Goal: Check status: Check status

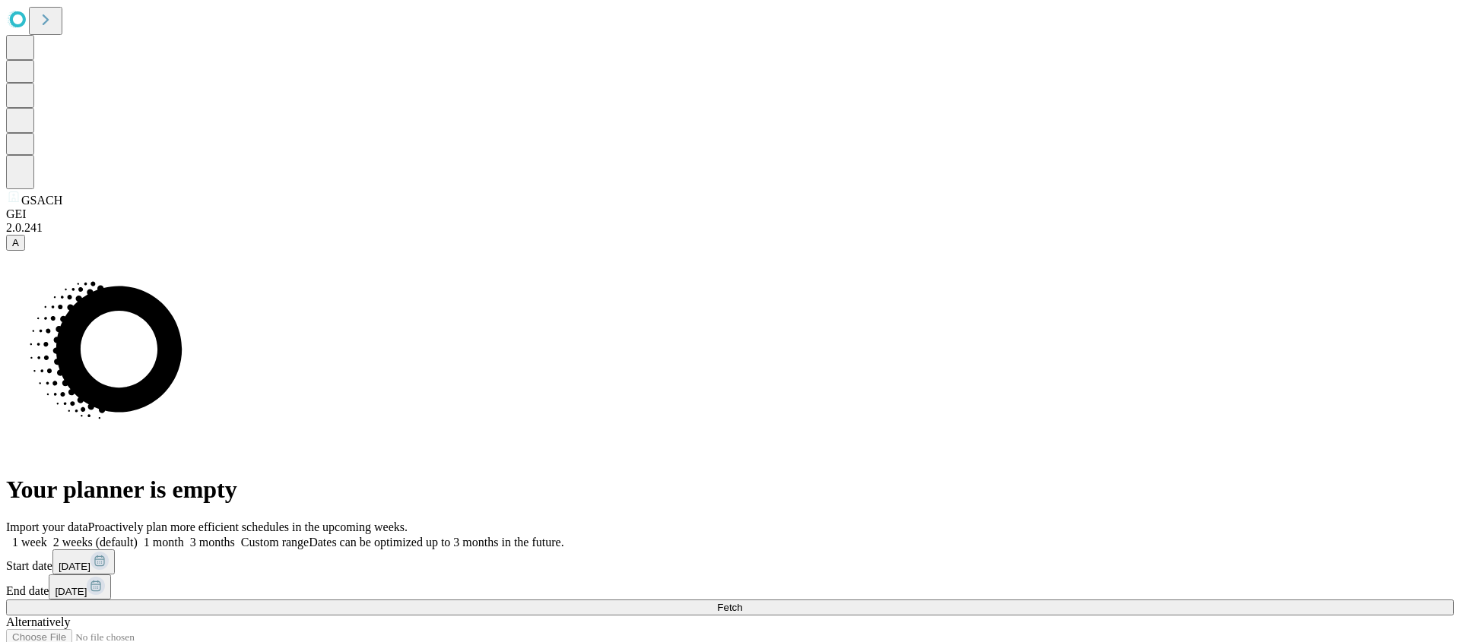
click at [1084, 600] on button "Fetch" at bounding box center [729, 608] width 1447 height 16
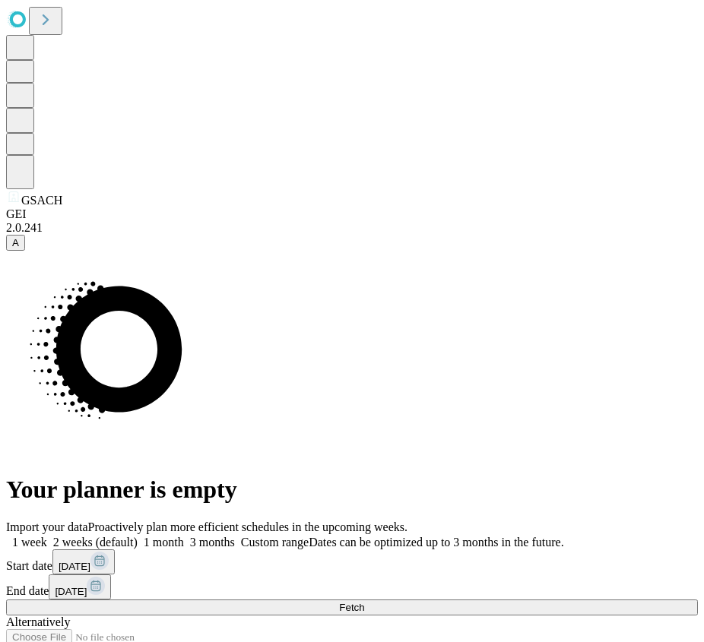
click at [580, 600] on button "Fetch" at bounding box center [352, 608] width 692 height 16
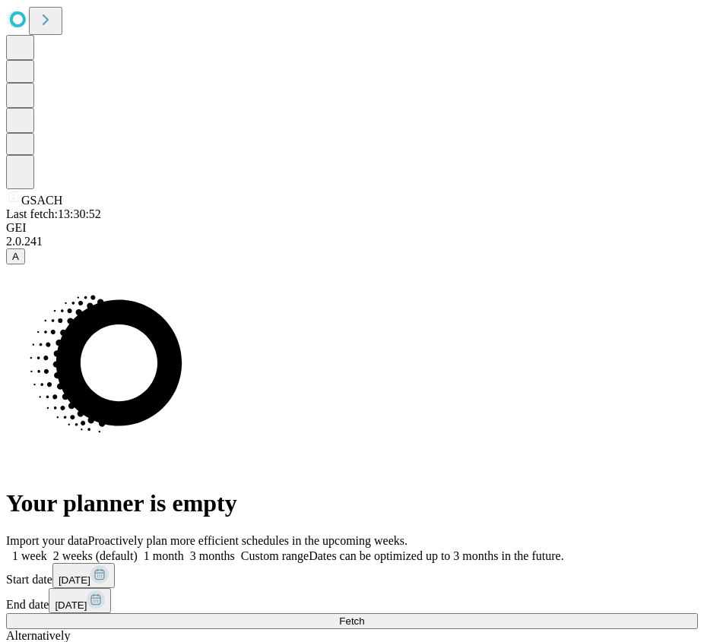
click at [214, 265] on div "Your planner is empty" at bounding box center [352, 391] width 692 height 253
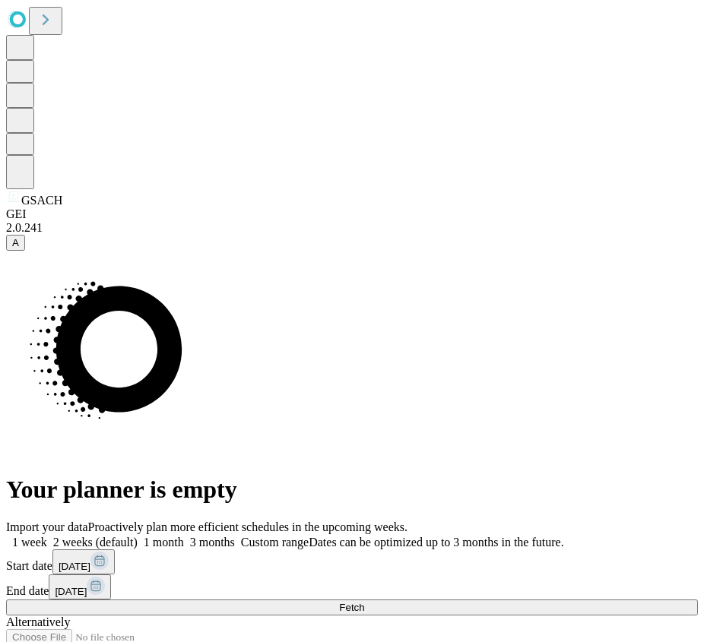
click at [558, 600] on button "Fetch" at bounding box center [352, 608] width 692 height 16
click at [611, 600] on button "Fetch" at bounding box center [352, 608] width 692 height 16
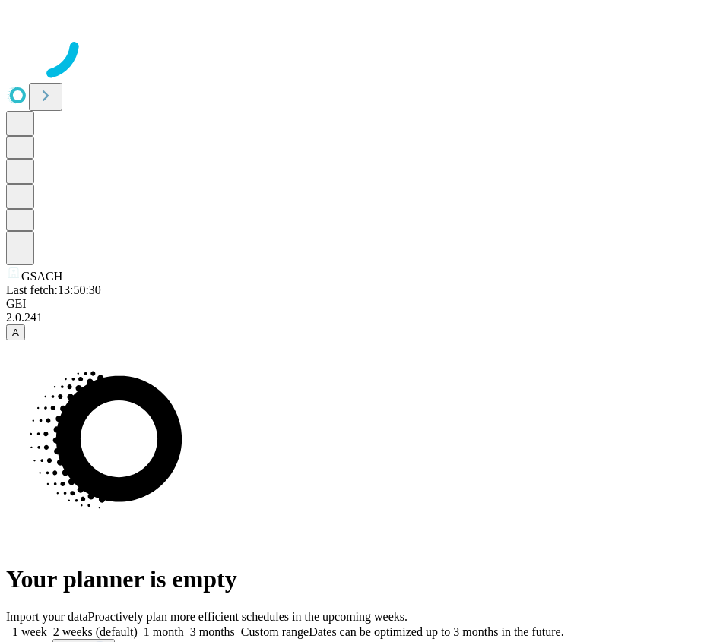
click at [6, 82] on div at bounding box center [352, 44] width 692 height 76
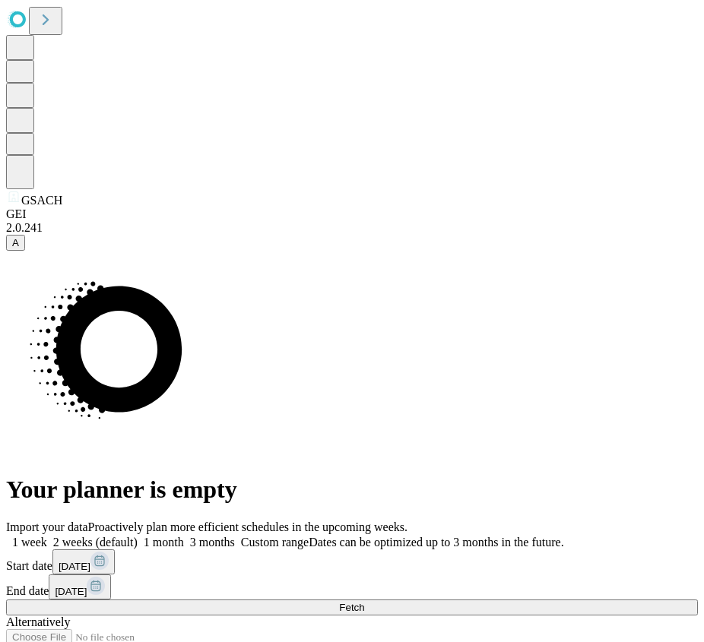
click at [19, 249] on span "A" at bounding box center [15, 242] width 7 height 11
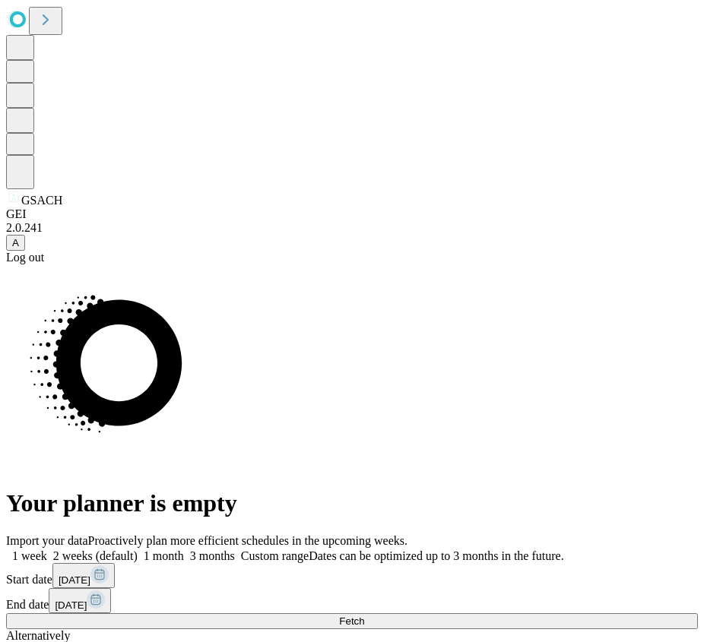
click at [118, 518] on div "Your planner is empty" at bounding box center [352, 391] width 692 height 253
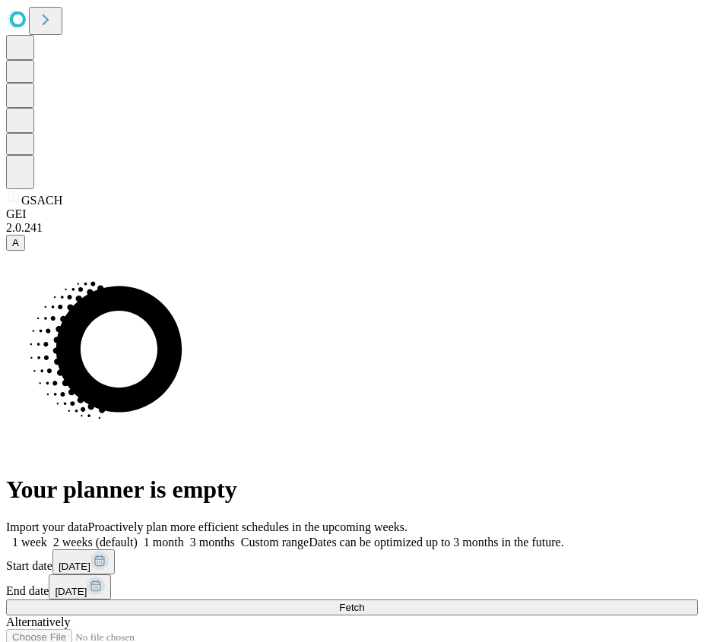
click at [364, 602] on span "Fetch" at bounding box center [351, 607] width 25 height 11
